Goal: Task Accomplishment & Management: Use online tool/utility

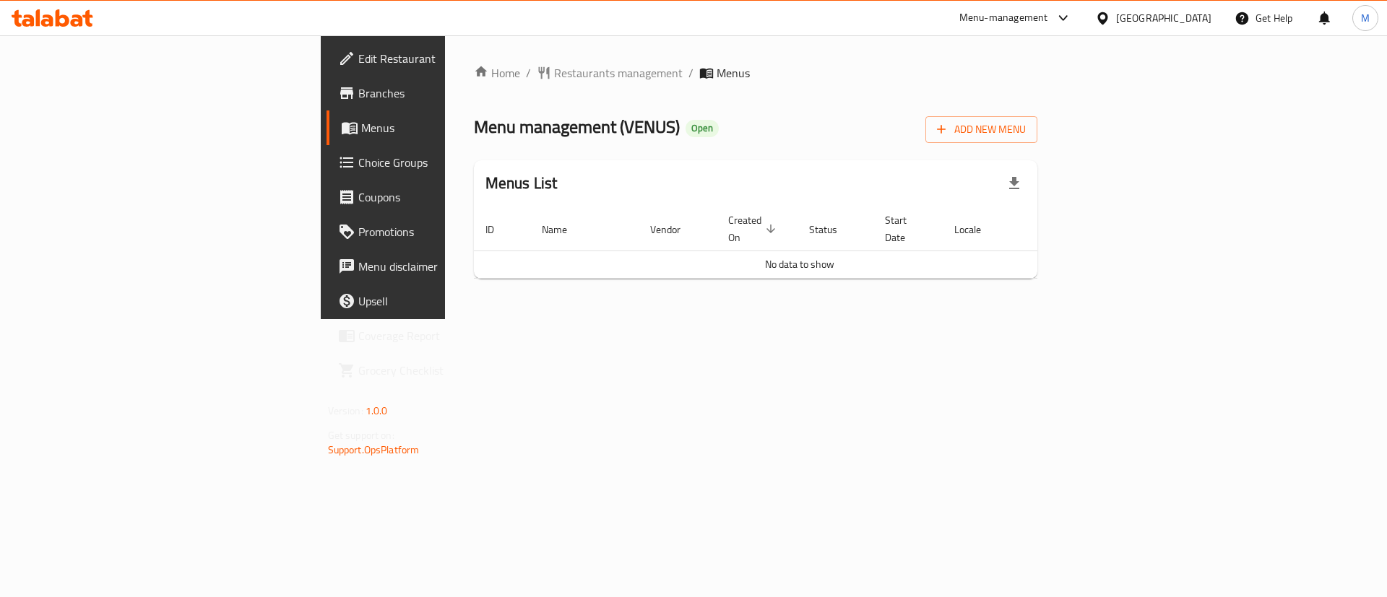
click at [784, 319] on div "Home / Restaurants management / Menus Menu management ( [GEOGRAPHIC_DATA] ) Ope…" at bounding box center [756, 177] width 622 height 284
click at [445, 60] on div "Home / Restaurants management / Menus Menu management ( [GEOGRAPHIC_DATA] ) Ope…" at bounding box center [756, 177] width 622 height 284
click at [554, 73] on span "Restaurants management" at bounding box center [618, 72] width 129 height 17
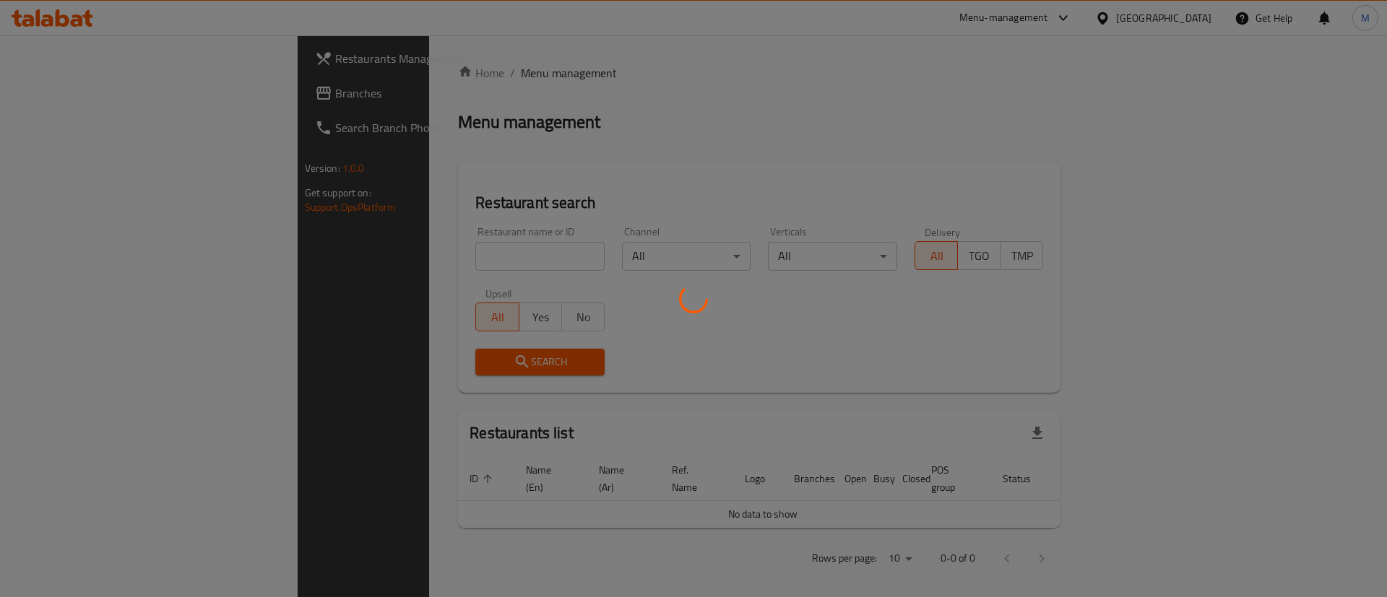
click at [376, 255] on div at bounding box center [693, 298] width 1387 height 597
click at [422, 254] on div at bounding box center [693, 298] width 1387 height 597
click at [420, 257] on div at bounding box center [693, 298] width 1387 height 597
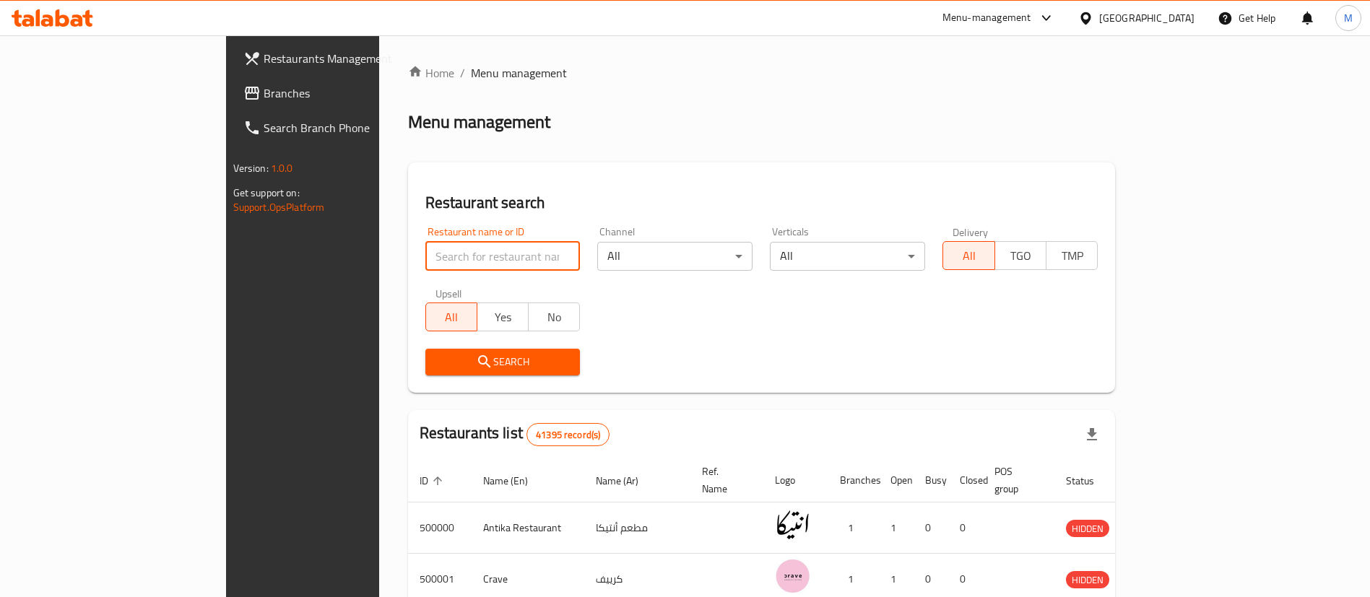
click at [425, 256] on input "search" at bounding box center [502, 256] width 155 height 29
paste input "VENUS"
type input "VENUS"
click button "Search" at bounding box center [502, 362] width 155 height 27
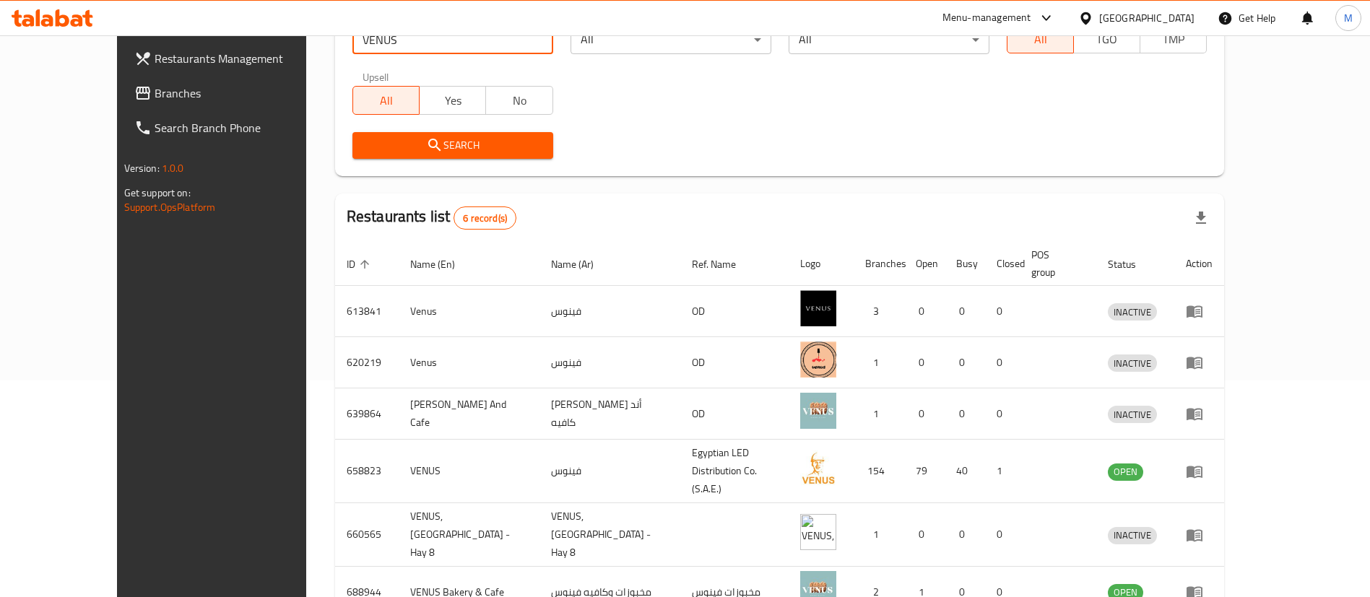
scroll to position [275, 0]
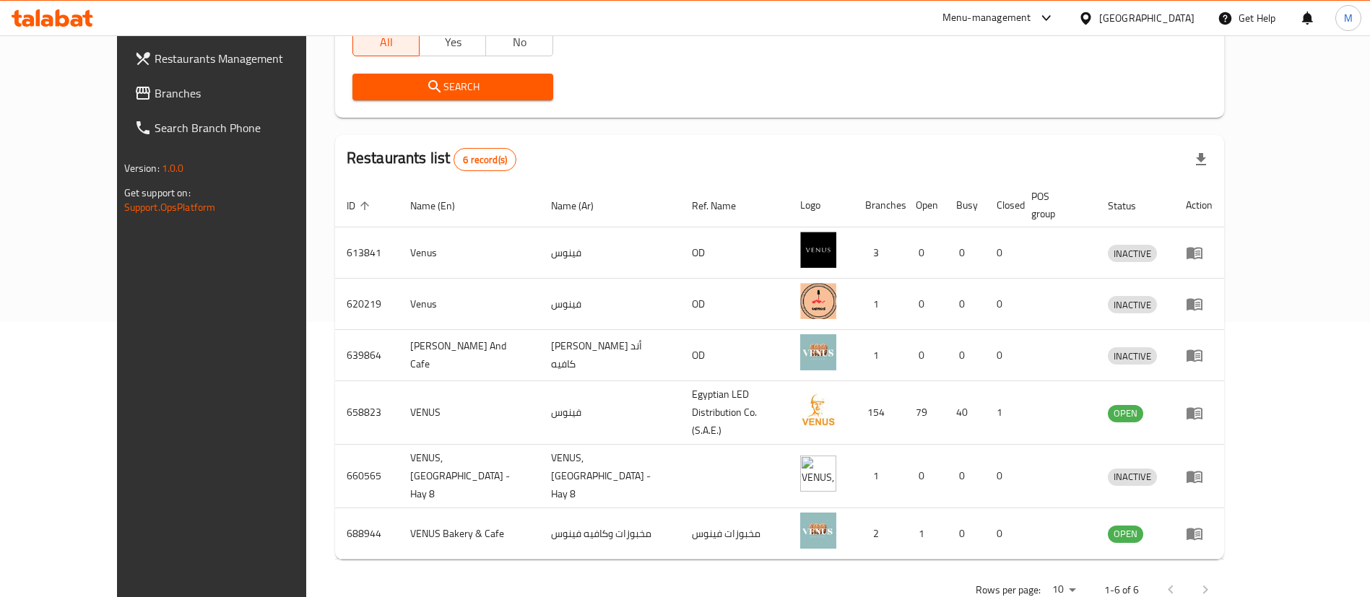
click at [1200, 411] on icon "enhanced table" at bounding box center [1197, 414] width 5 height 6
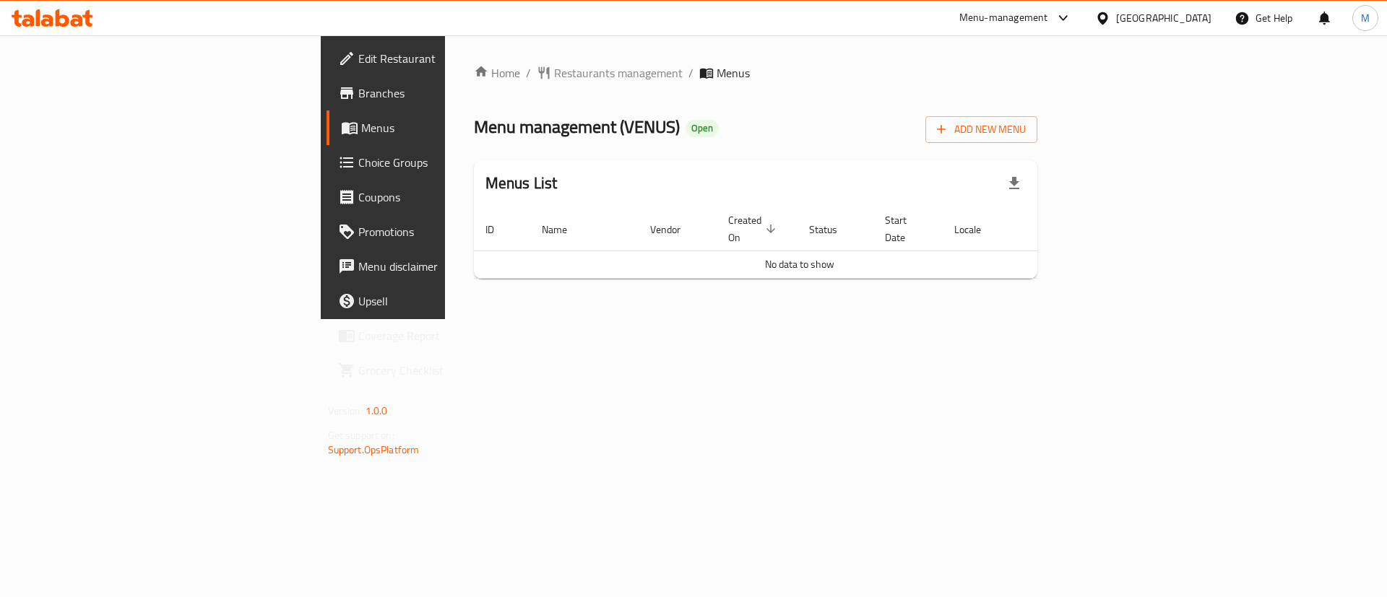
click at [445, 319] on div "Home / Restaurants management / Menus Menu management ( [GEOGRAPHIC_DATA] ) Ope…" at bounding box center [756, 177] width 622 height 284
click at [554, 74] on span "Restaurants management" at bounding box center [618, 72] width 129 height 17
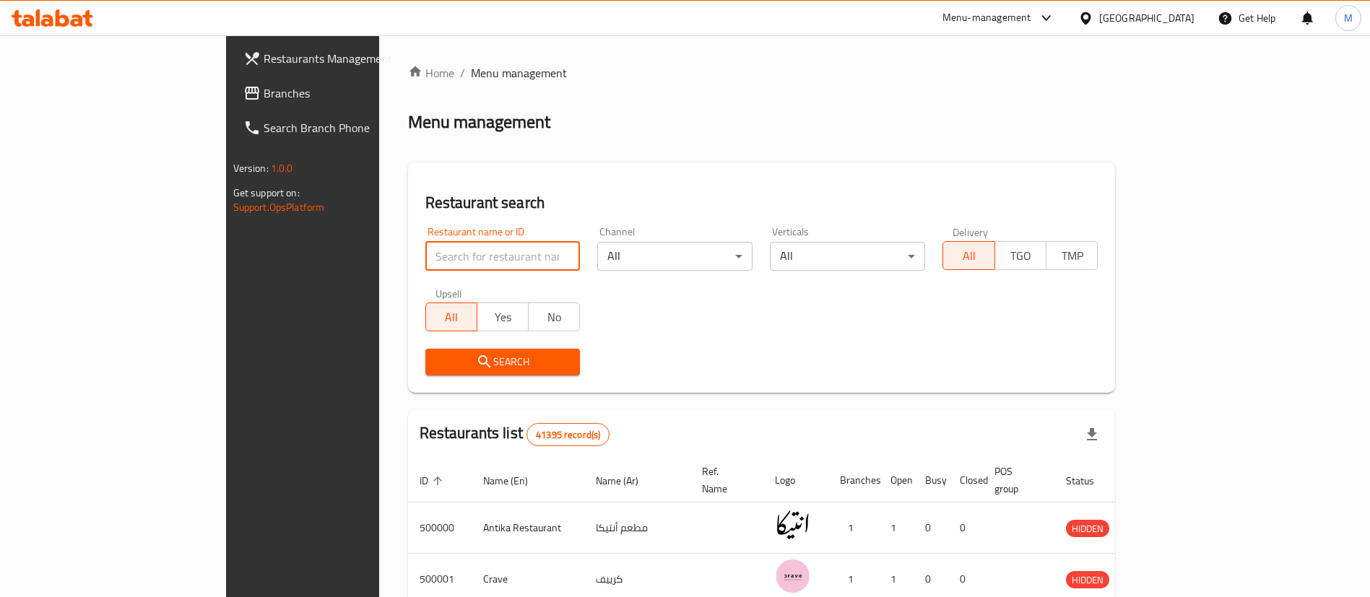
click at [425, 243] on input "search" at bounding box center [502, 256] width 155 height 29
paste input "658823"
type input "658823"
click button "Search" at bounding box center [502, 362] width 155 height 27
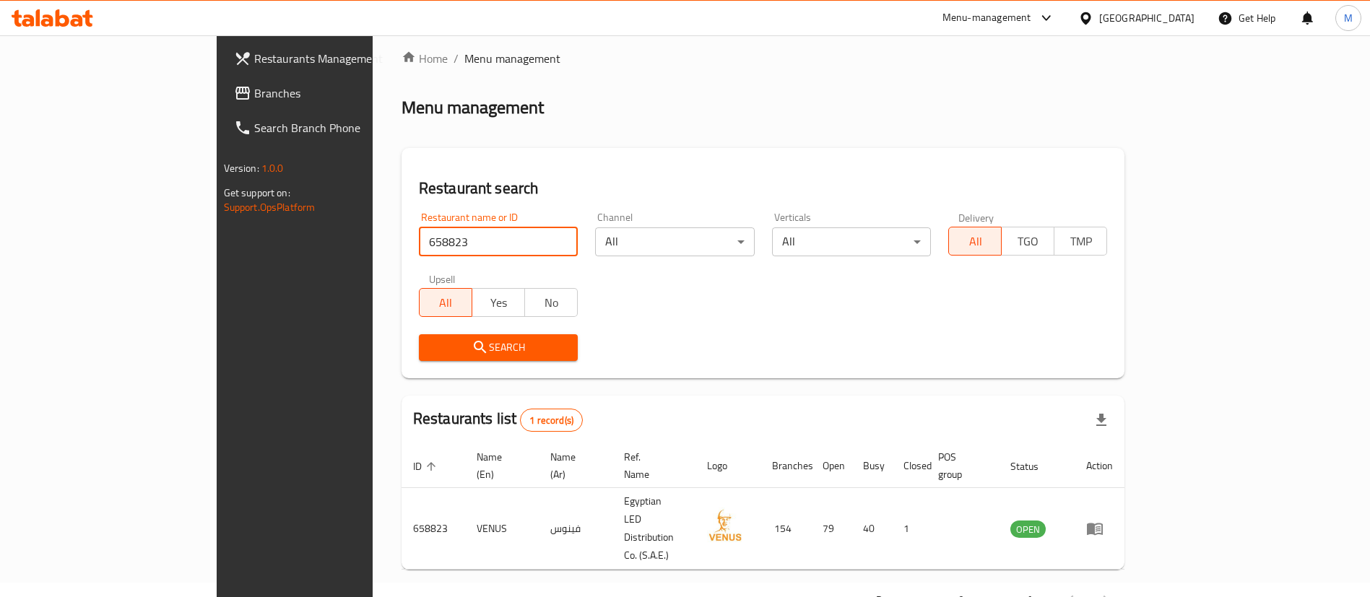
scroll to position [19, 0]
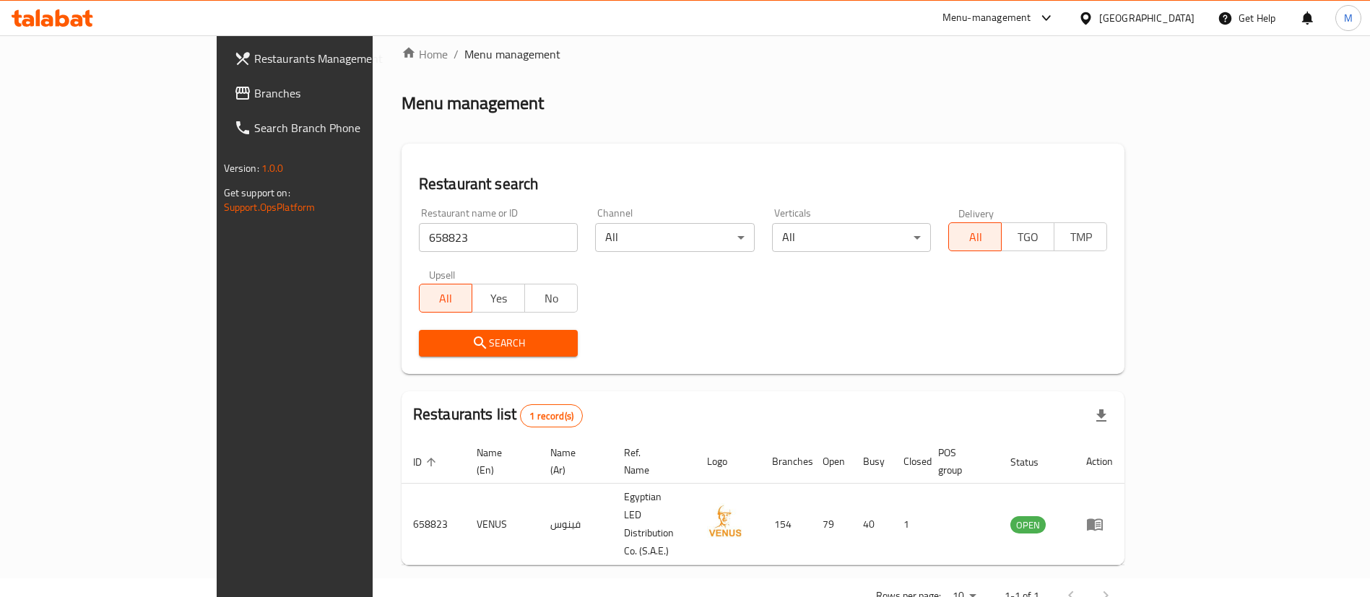
click at [541, 152] on div "Restaurant search Restaurant name or ID 658823 Restaurant name or ID Channel Al…" at bounding box center [764, 259] width 724 height 230
click at [1104, 516] on icon "enhanced table" at bounding box center [1094, 524] width 17 height 17
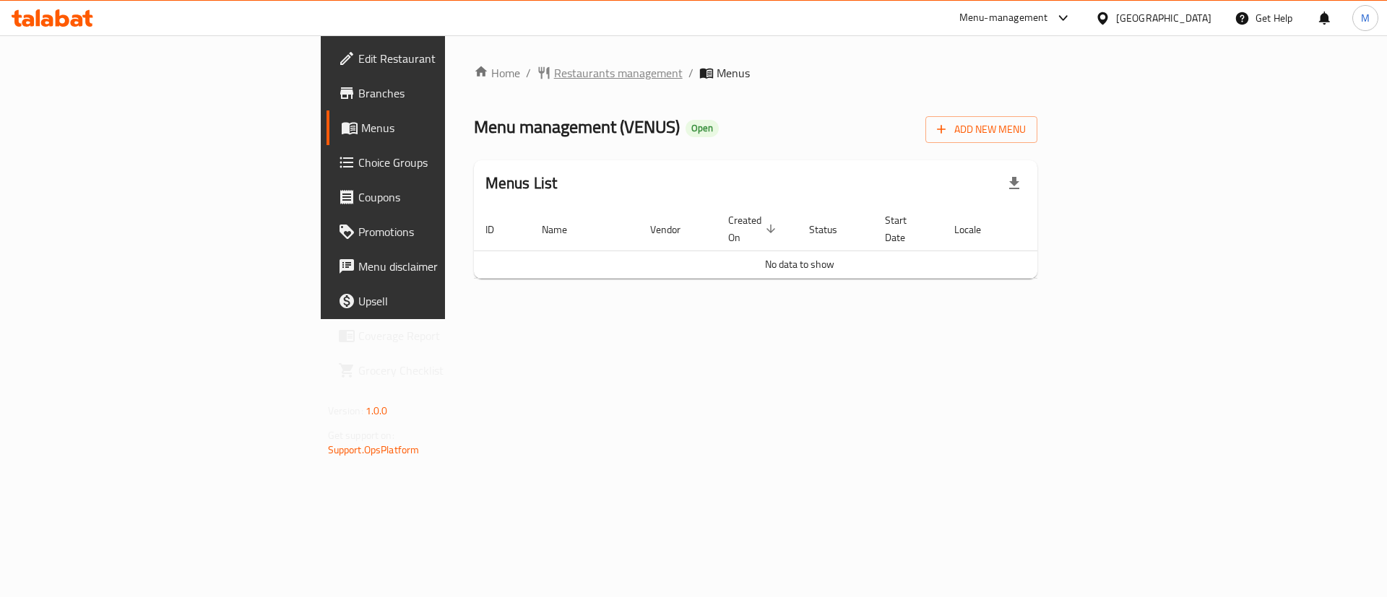
click at [554, 79] on span "Restaurants management" at bounding box center [618, 72] width 129 height 17
click at [554, 64] on span "Restaurants management" at bounding box center [618, 72] width 129 height 17
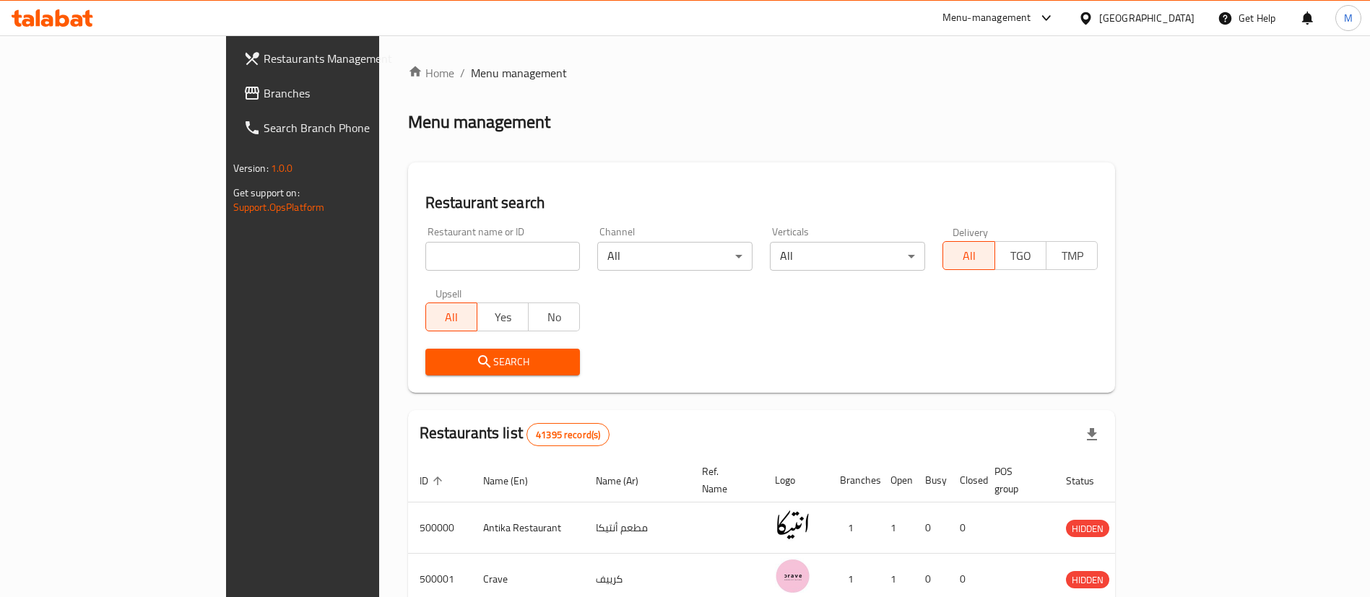
click at [1031, 19] on div "Menu-management" at bounding box center [986, 17] width 89 height 17
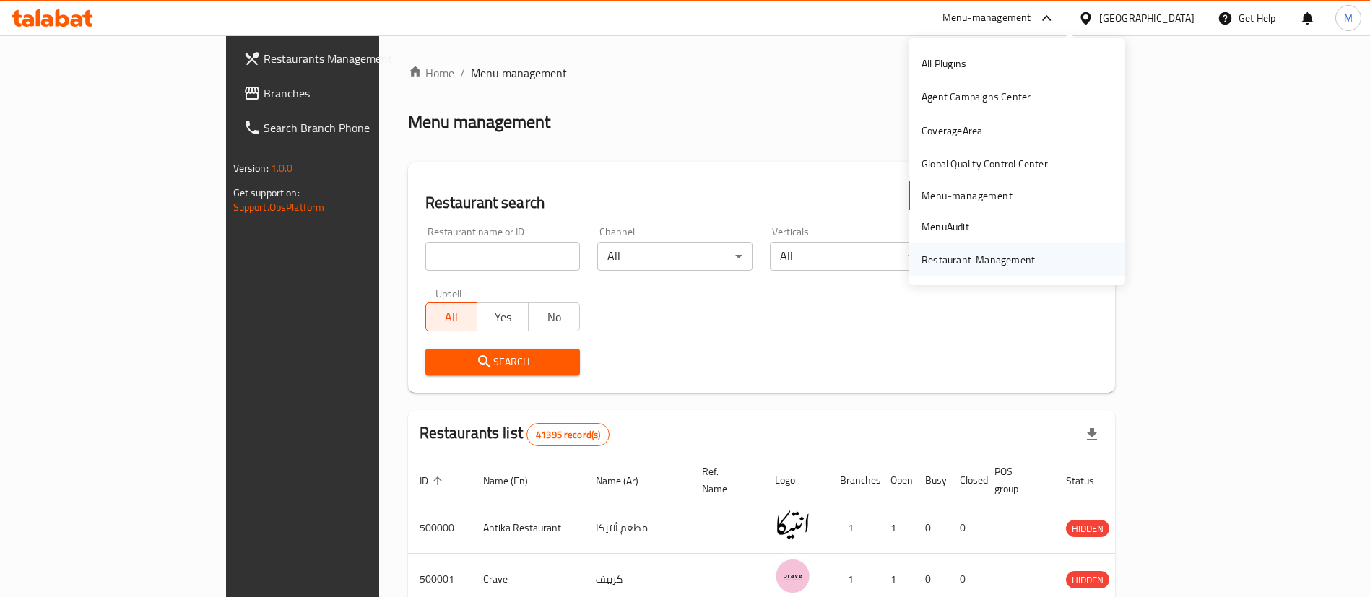
click at [1010, 255] on div "Restaurant-Management" at bounding box center [978, 260] width 113 height 16
